Goal: Navigation & Orientation: Find specific page/section

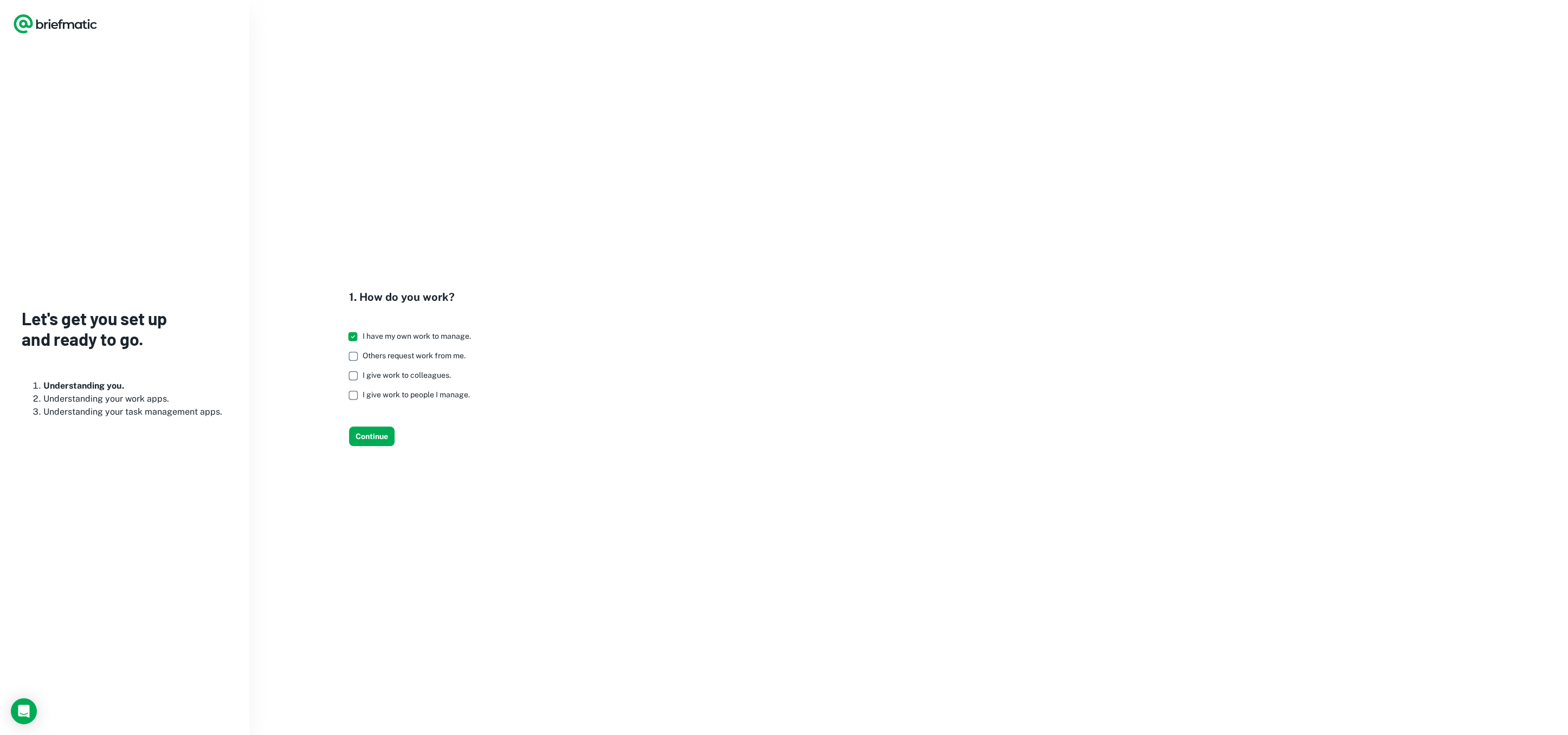
click at [86, 34] on icon "Logo" at bounding box center [56, 24] width 85 height 22
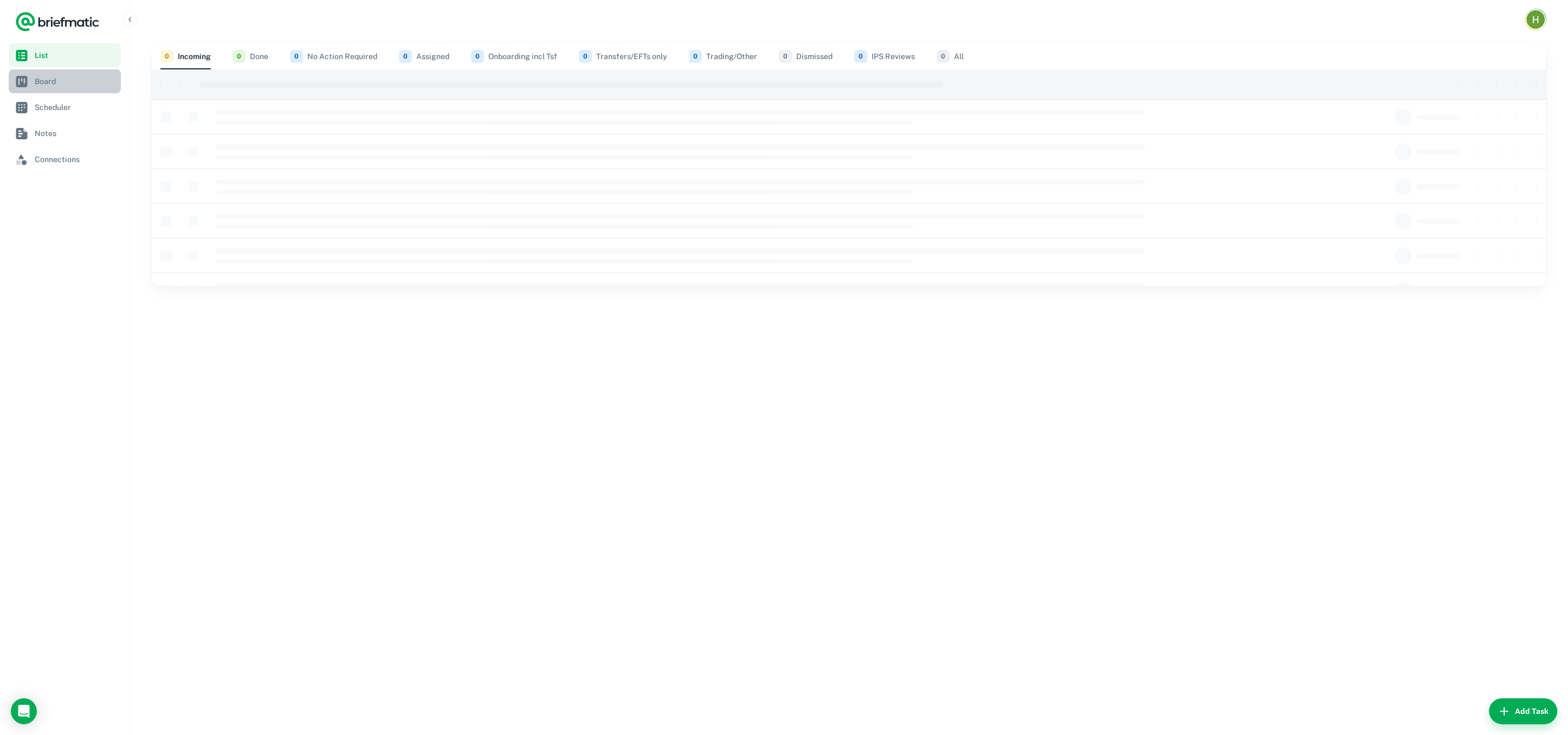
click at [54, 83] on span "Board" at bounding box center [75, 81] width 81 height 12
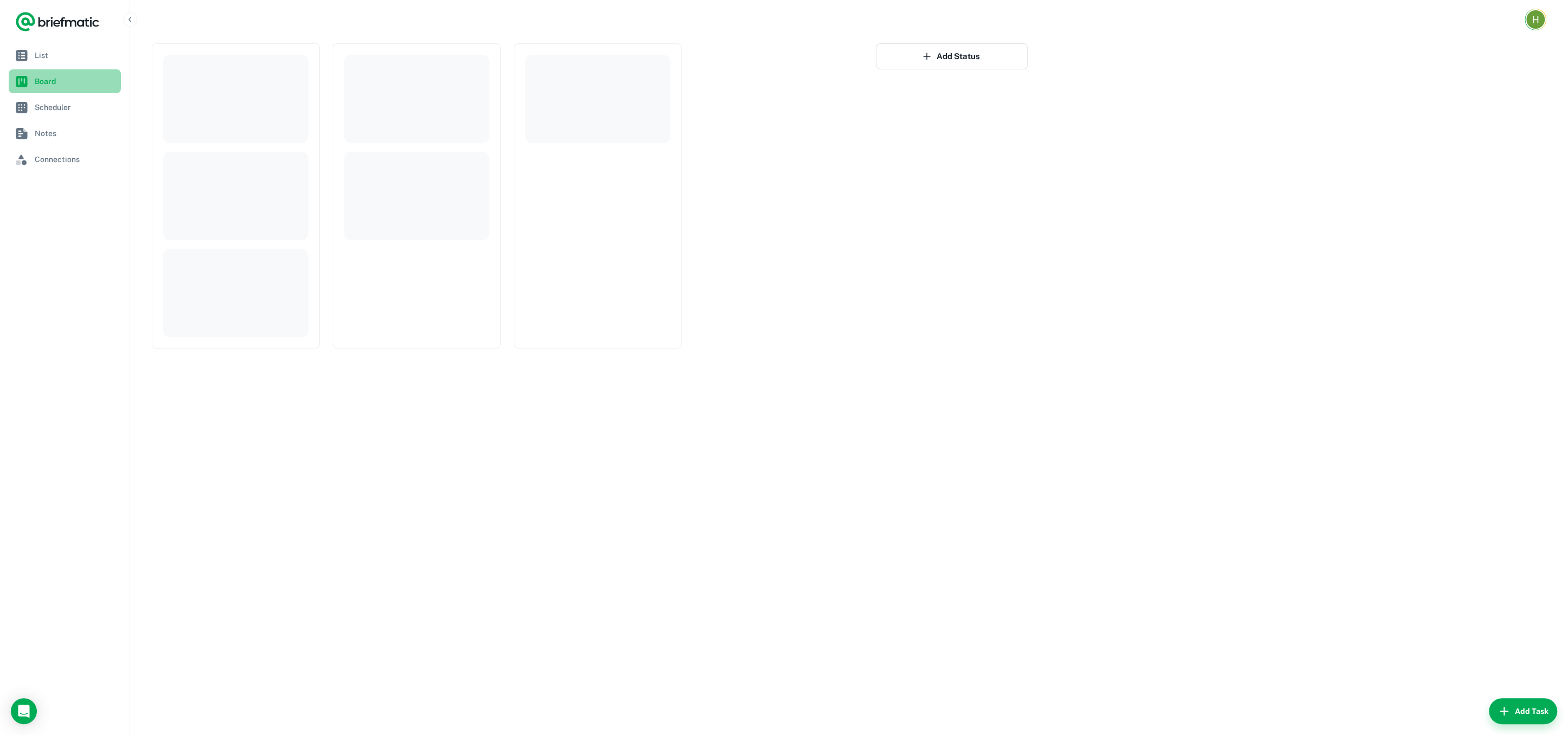
click at [54, 85] on span "Board" at bounding box center [75, 81] width 81 height 12
